Goal: Task Accomplishment & Management: Use online tool/utility

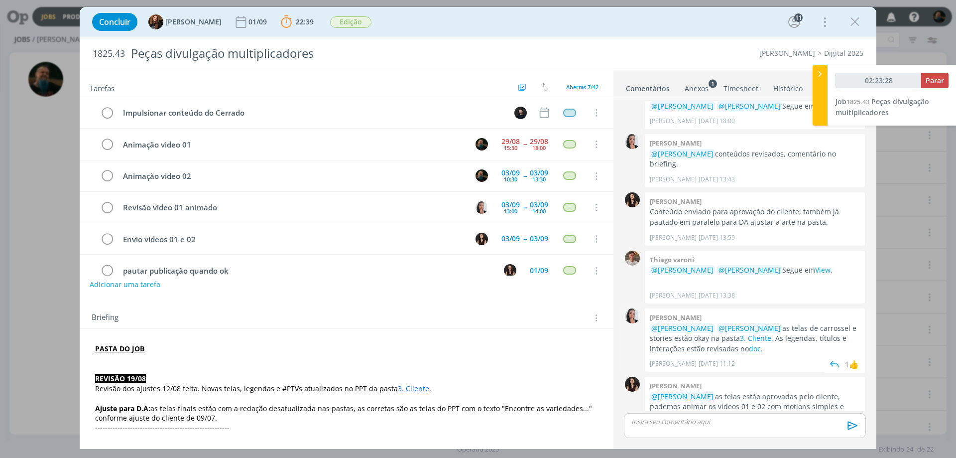
scroll to position [1521, 0]
click at [734, 423] on p "dialog" at bounding box center [745, 421] width 226 height 9
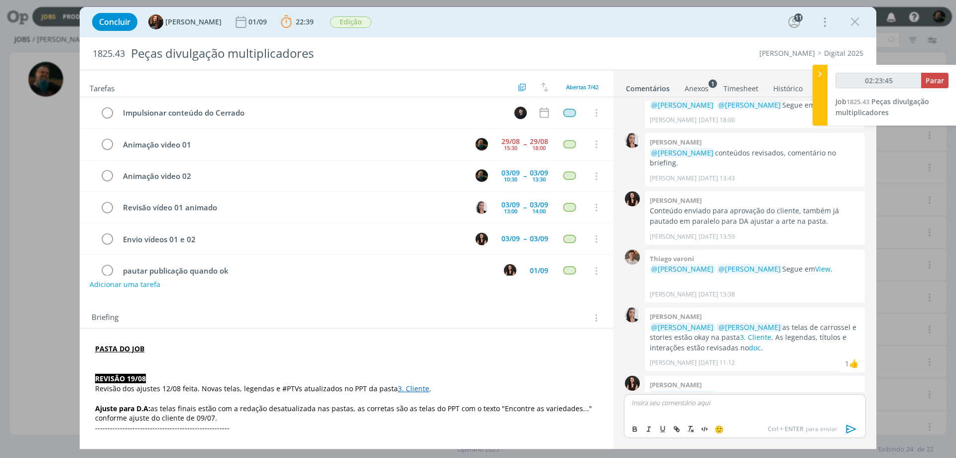
scroll to position [1540, 0]
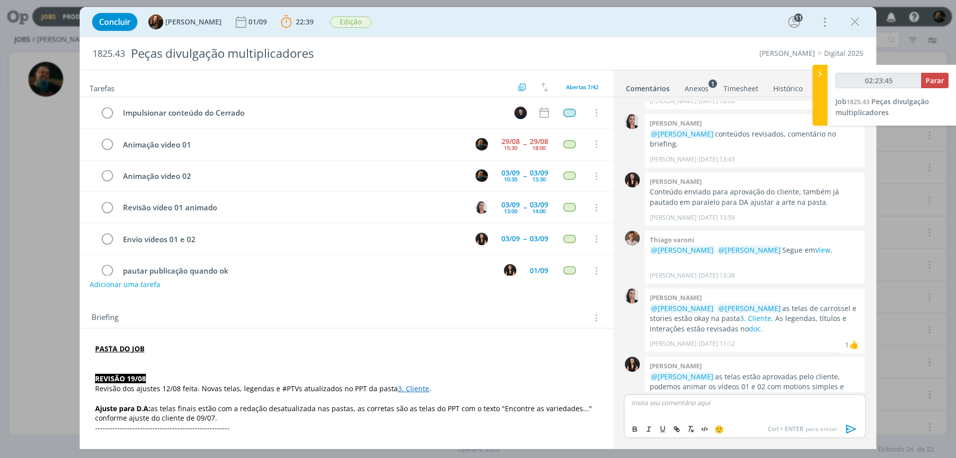
type input "02:23:46"
type input "02:23:57"
click at [930, 81] on span "Parar" at bounding box center [935, 80] width 18 height 9
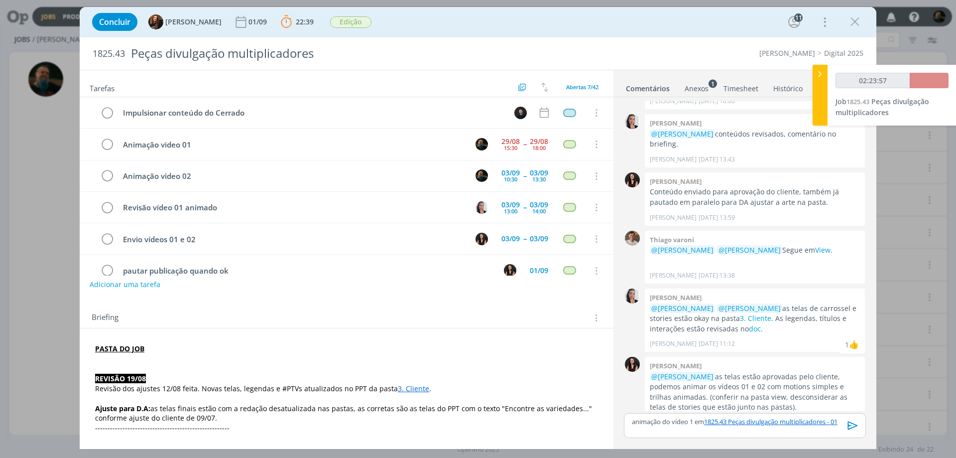
scroll to position [1521, 0]
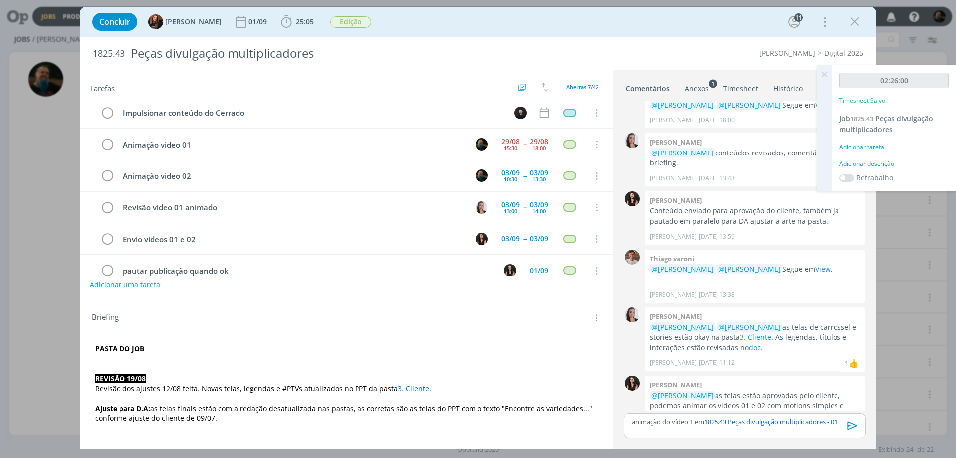
click at [875, 165] on div "Adicionar descrição" at bounding box center [894, 163] width 109 height 9
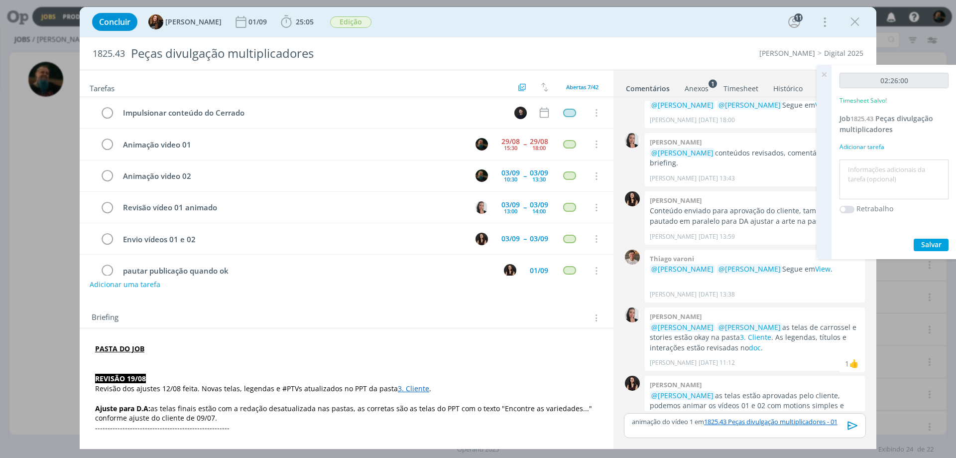
click at [889, 187] on textarea at bounding box center [894, 179] width 104 height 35
type textarea "motion vídeo 1"
click at [918, 248] on button "Salvar" at bounding box center [931, 245] width 35 height 12
click at [851, 428] on icon "dialog" at bounding box center [853, 425] width 10 height 8
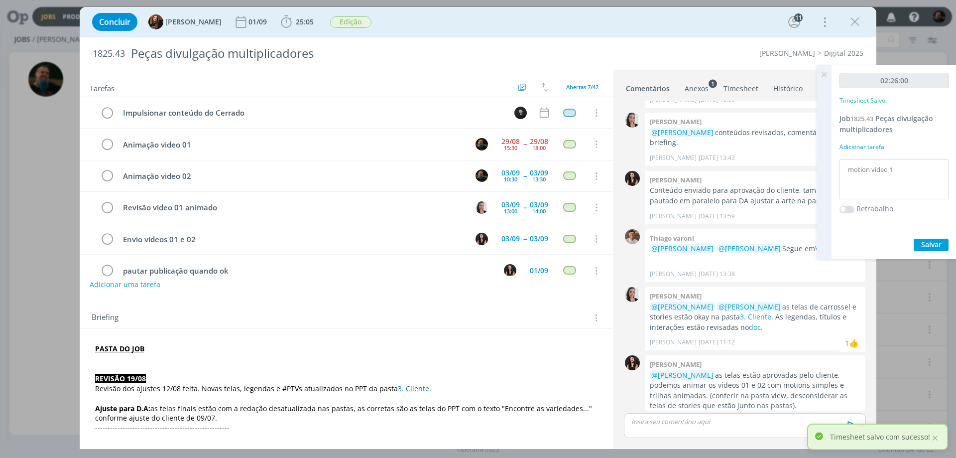
scroll to position [1569, 0]
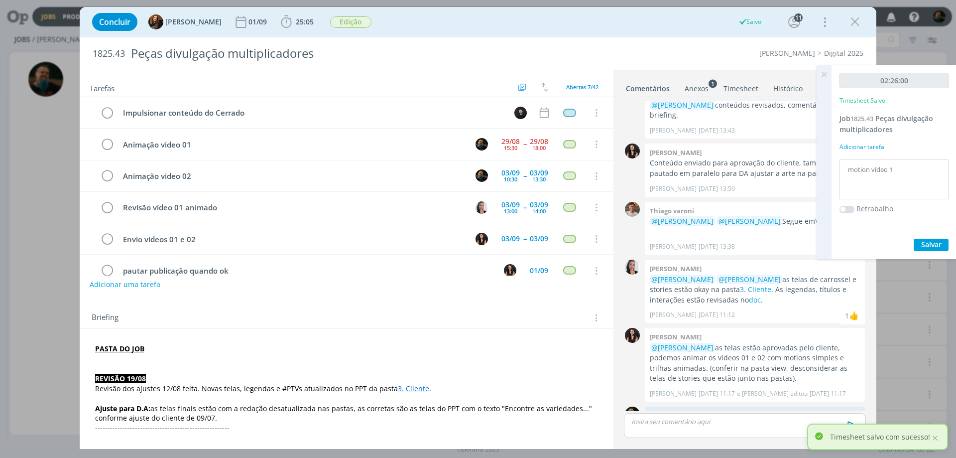
click at [823, 72] on icon at bounding box center [824, 74] width 18 height 19
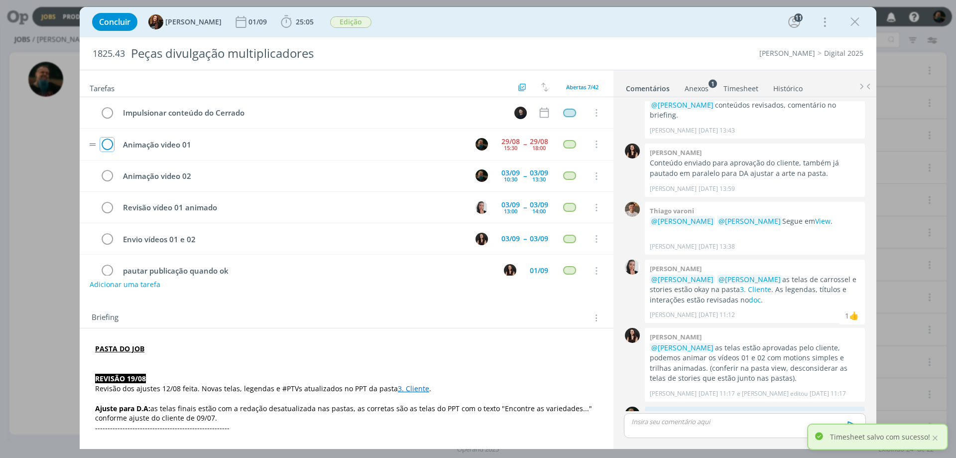
click at [109, 141] on icon "dialog" at bounding box center [107, 144] width 14 height 15
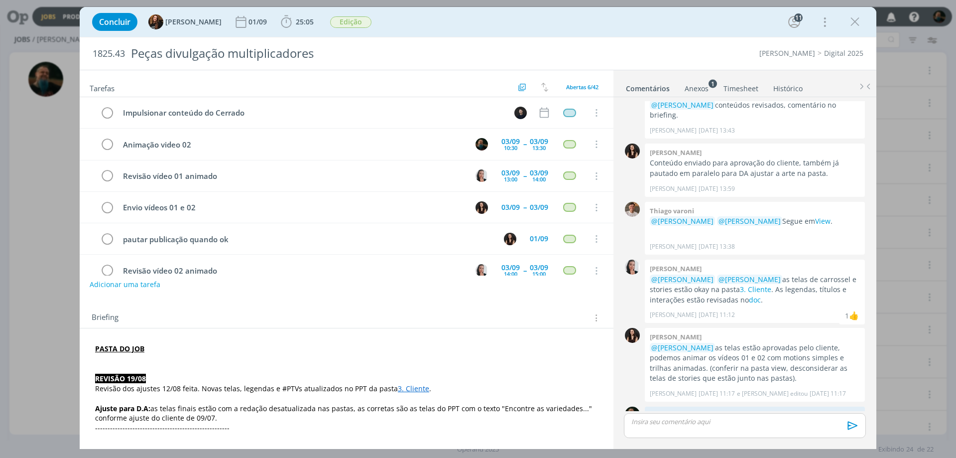
click at [852, 20] on icon "dialog" at bounding box center [855, 21] width 15 height 15
